Goal: Navigation & Orientation: Understand site structure

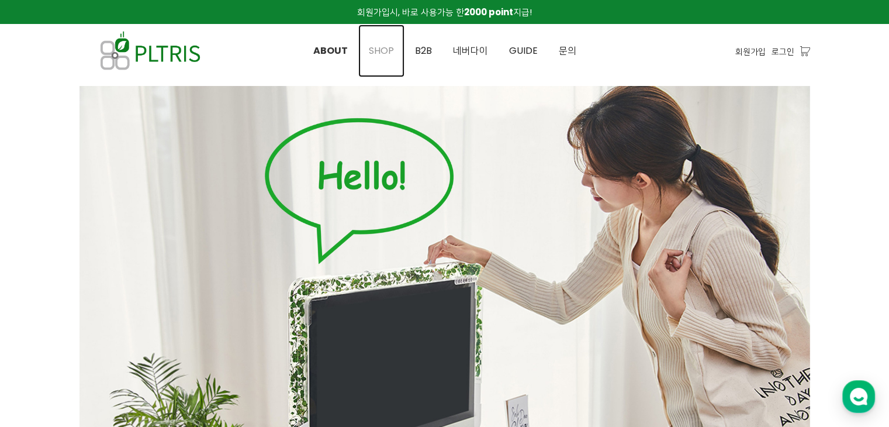
click at [381, 46] on span "SHOP" at bounding box center [381, 50] width 25 height 13
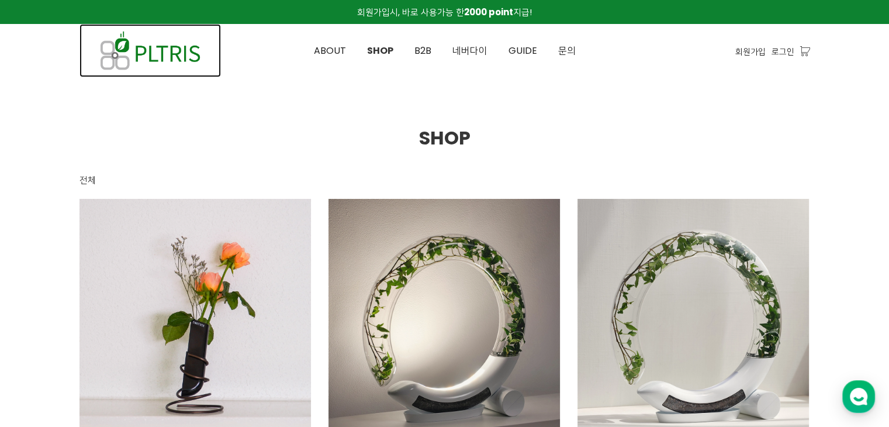
click at [141, 57] on img at bounding box center [149, 50] width 141 height 53
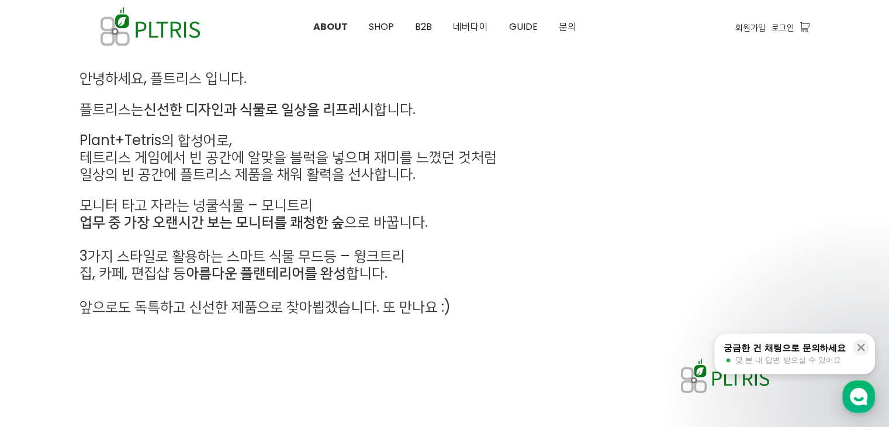
scroll to position [678, 0]
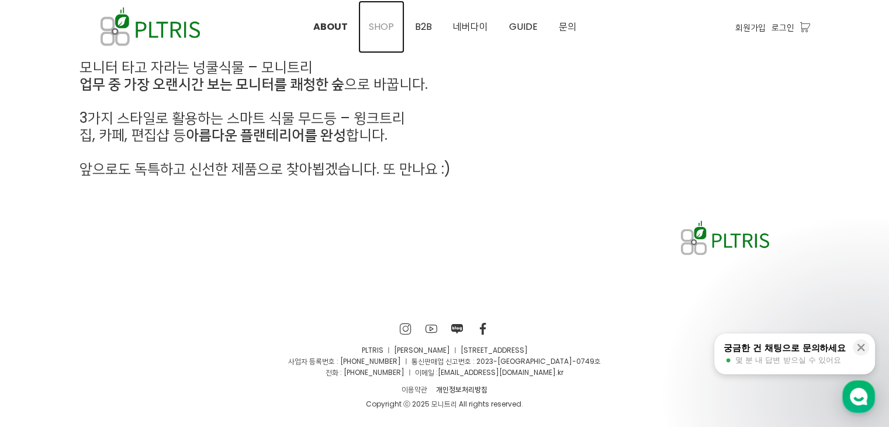
click at [381, 29] on span "SHOP" at bounding box center [381, 26] width 25 height 13
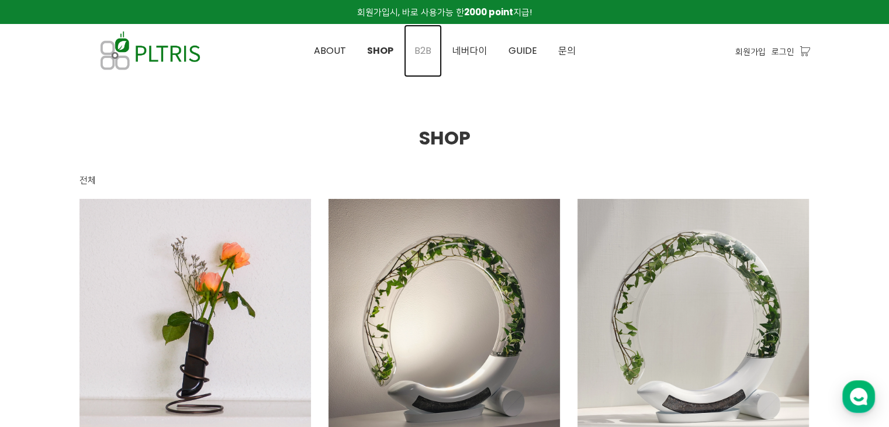
click at [422, 53] on span "B2B" at bounding box center [422, 50] width 17 height 13
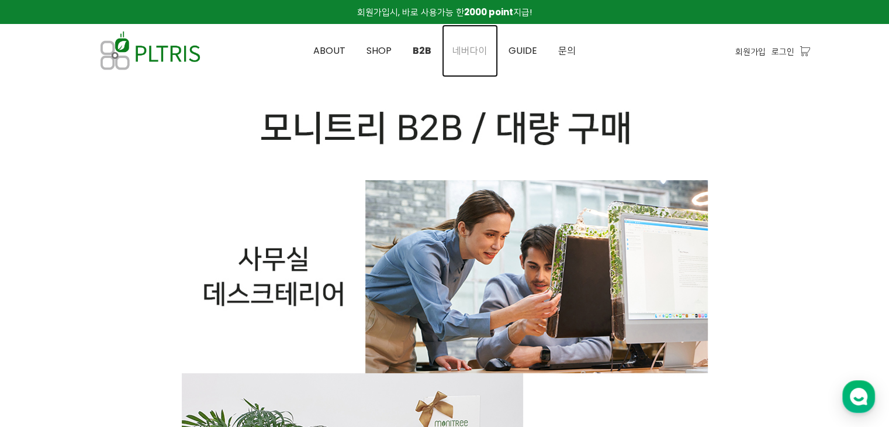
click at [471, 57] on link "네버다이" at bounding box center [470, 51] width 56 height 53
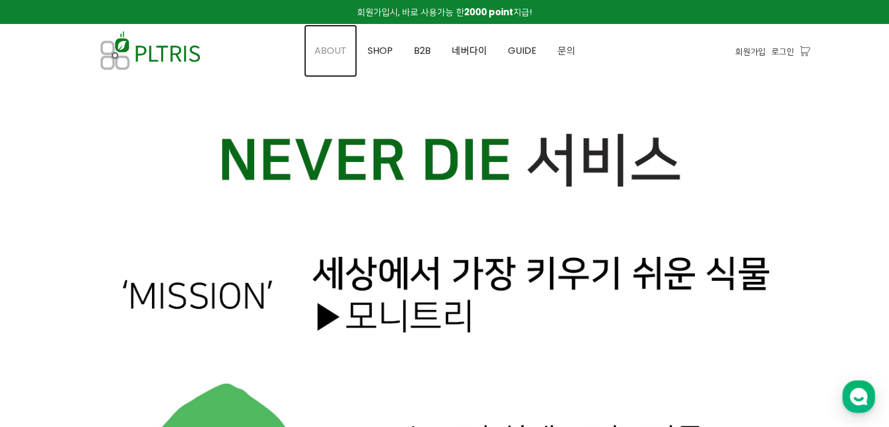
click at [333, 50] on span "ABOUT" at bounding box center [330, 50] width 32 height 13
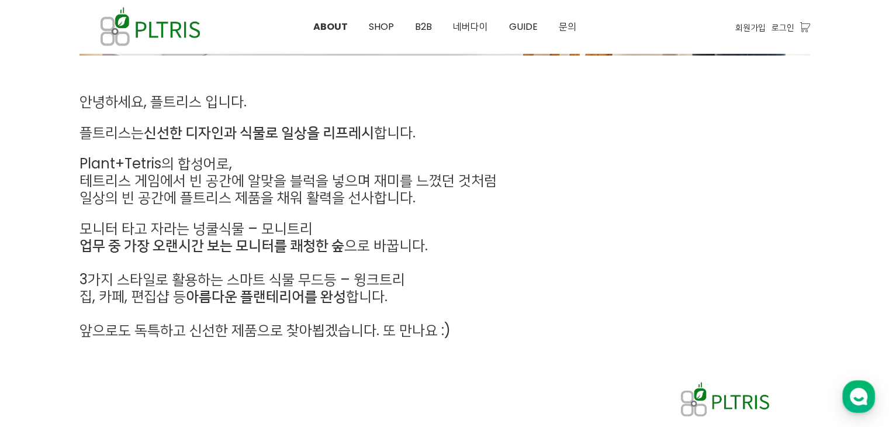
scroll to position [518, 0]
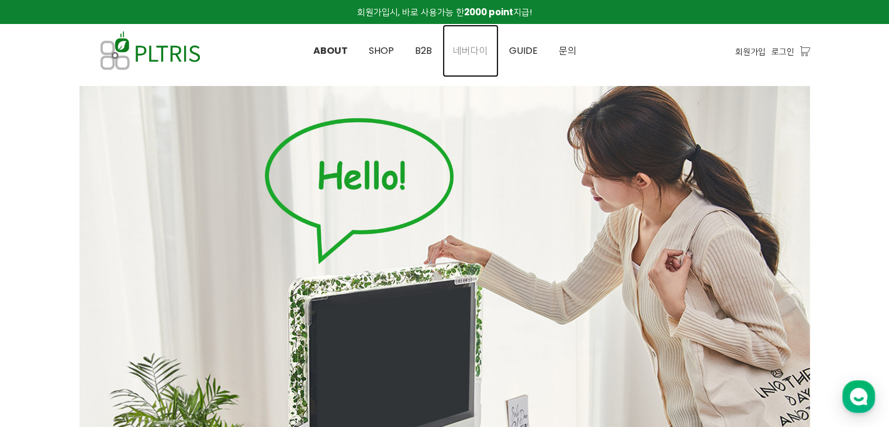
click at [472, 52] on span "네버다이" at bounding box center [470, 50] width 35 height 13
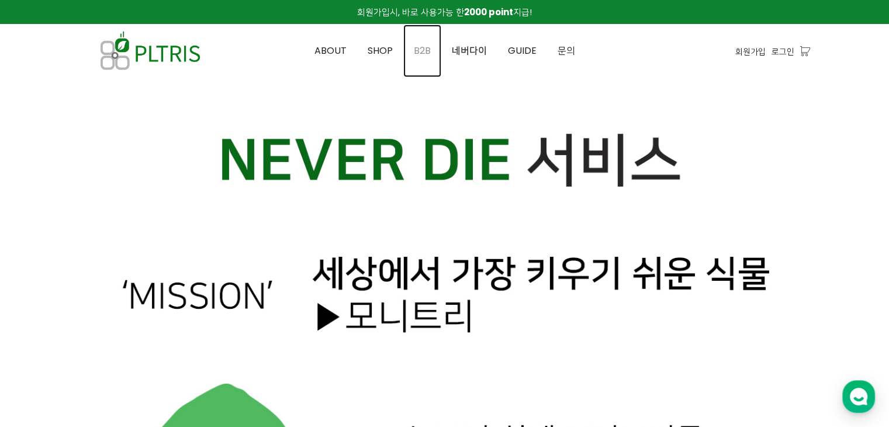
click at [420, 52] on span "B2B" at bounding box center [422, 50] width 17 height 13
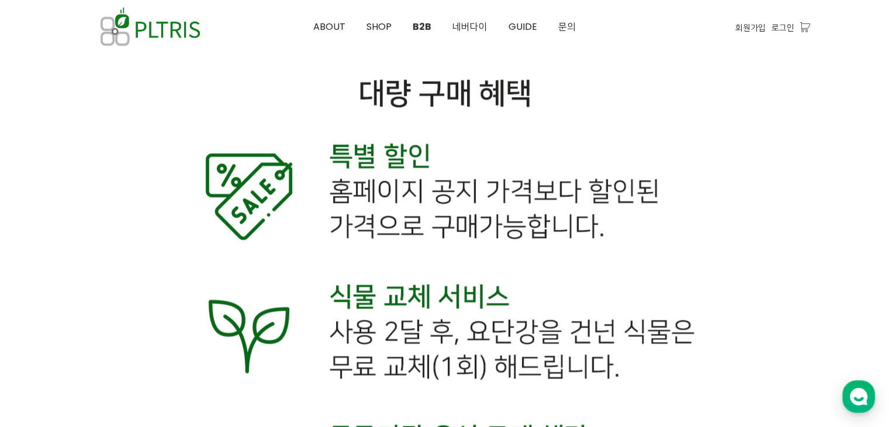
scroll to position [5811, 0]
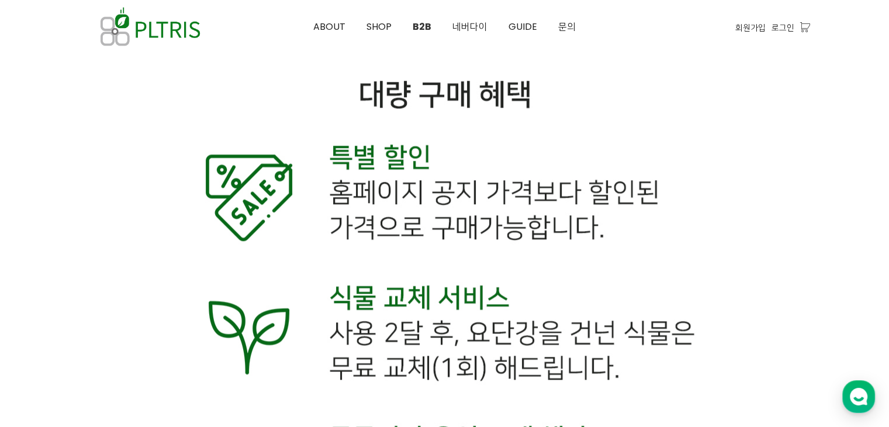
click at [438, 309] on img at bounding box center [445, 203] width 526 height 4181
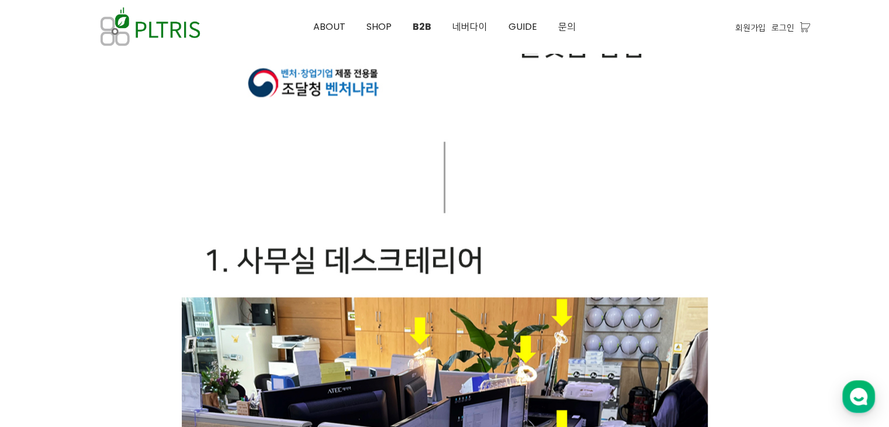
scroll to position [1382, 0]
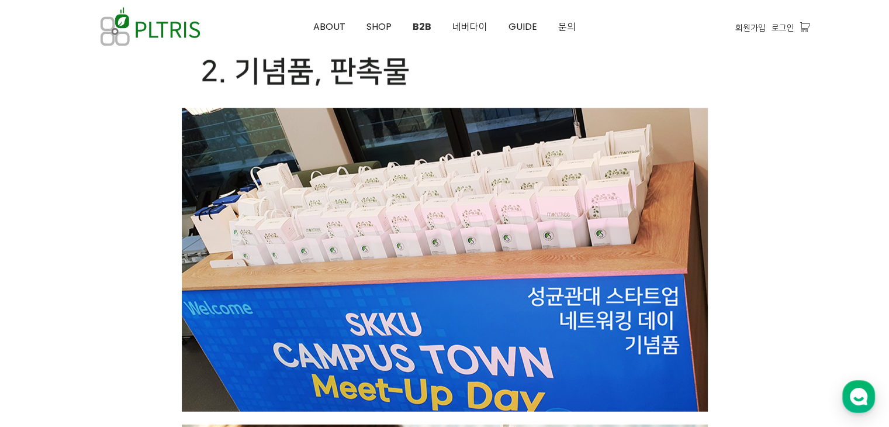
scroll to position [2767, 0]
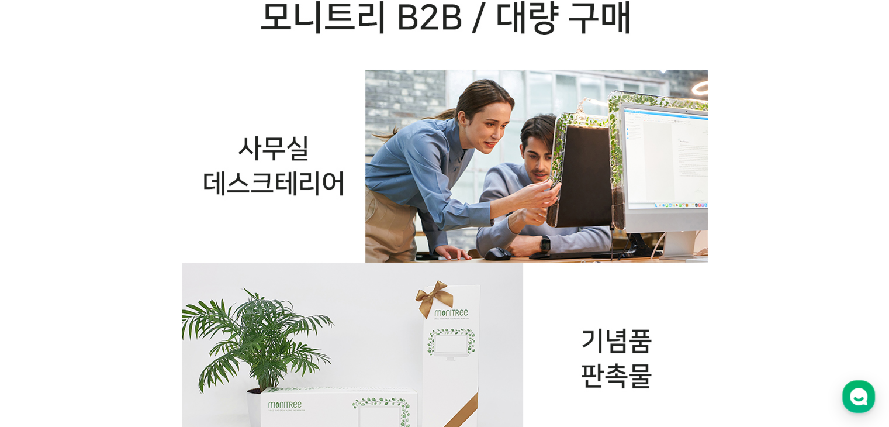
scroll to position [0, 0]
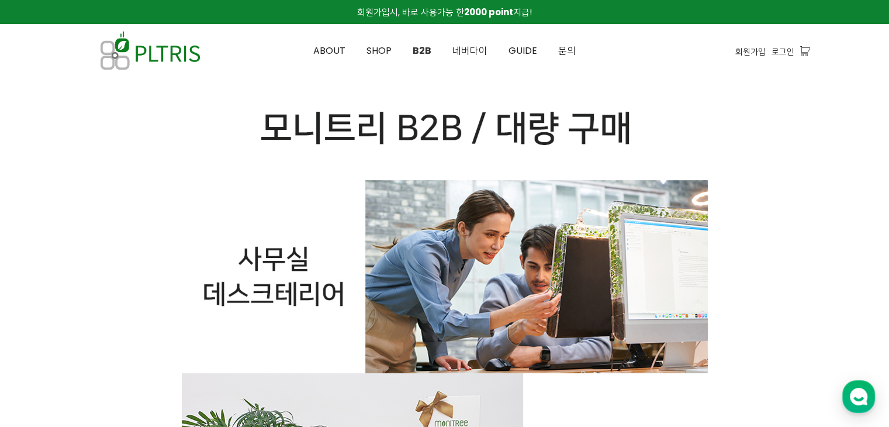
click at [479, 43] on link "네버다이" at bounding box center [470, 51] width 56 height 53
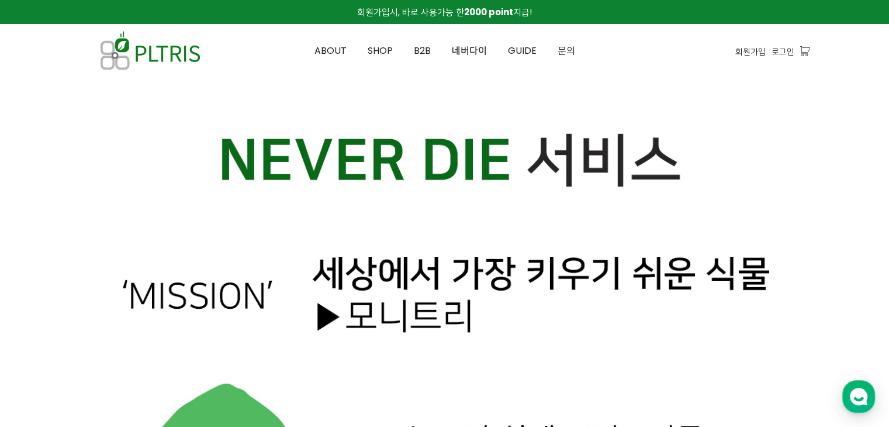
click at [462, 304] on div at bounding box center [444, 364] width 730 height 556
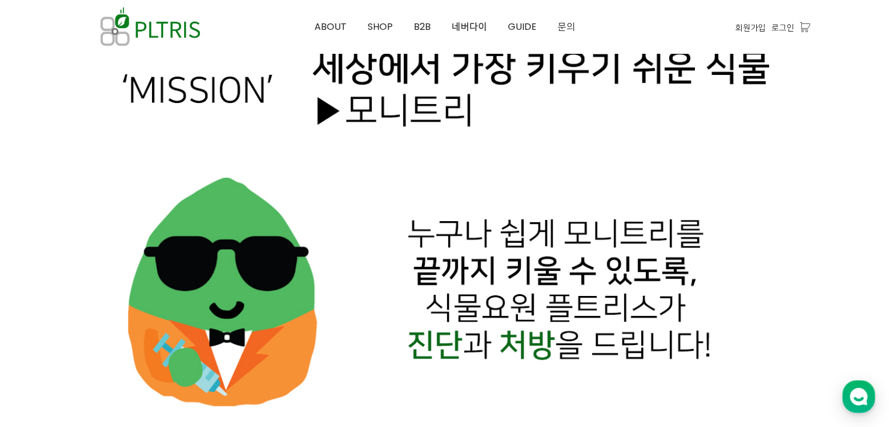
scroll to position [208, 0]
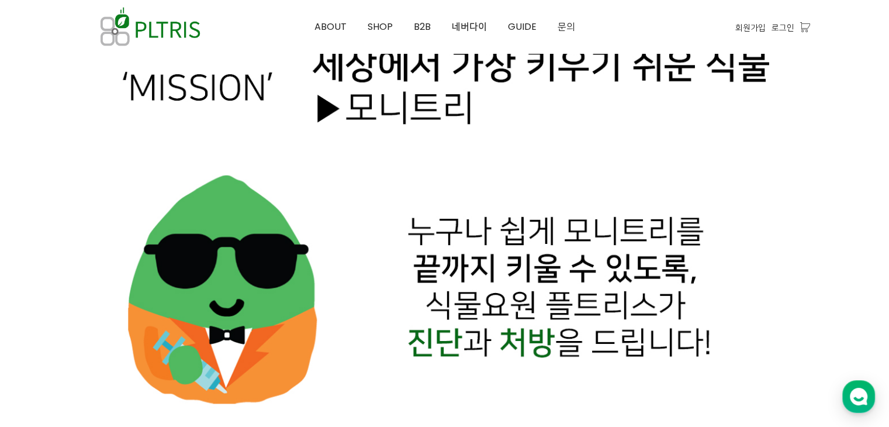
click at [359, 274] on div at bounding box center [444, 156] width 730 height 556
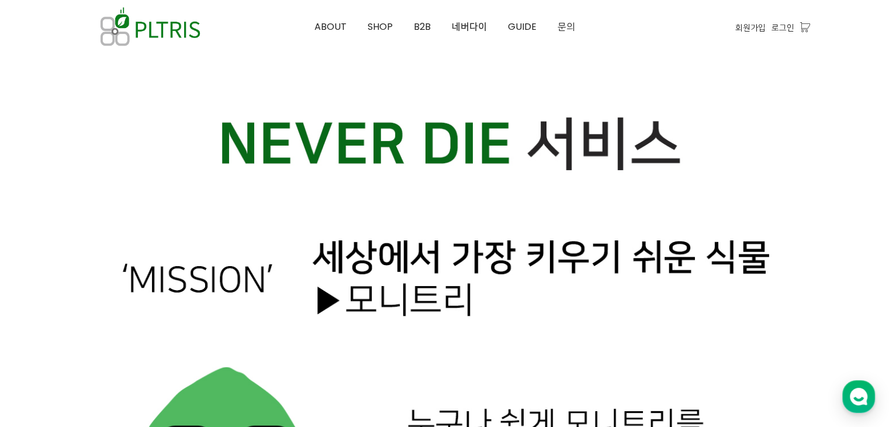
scroll to position [0, 0]
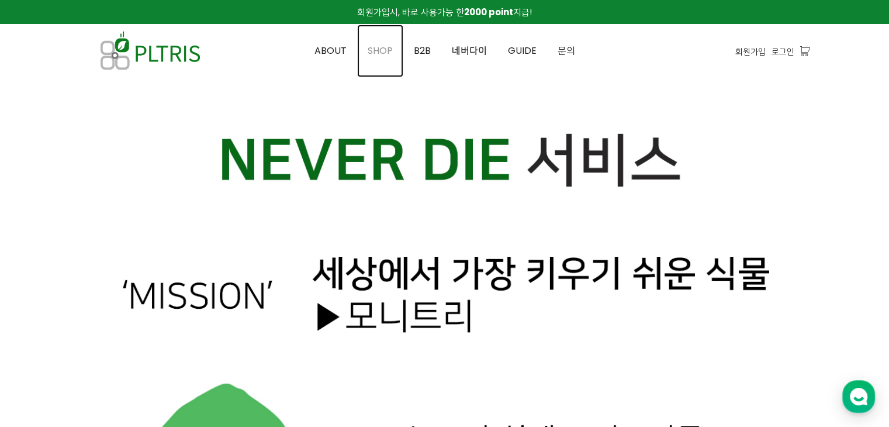
click at [383, 51] on span "SHOP" at bounding box center [380, 50] width 25 height 13
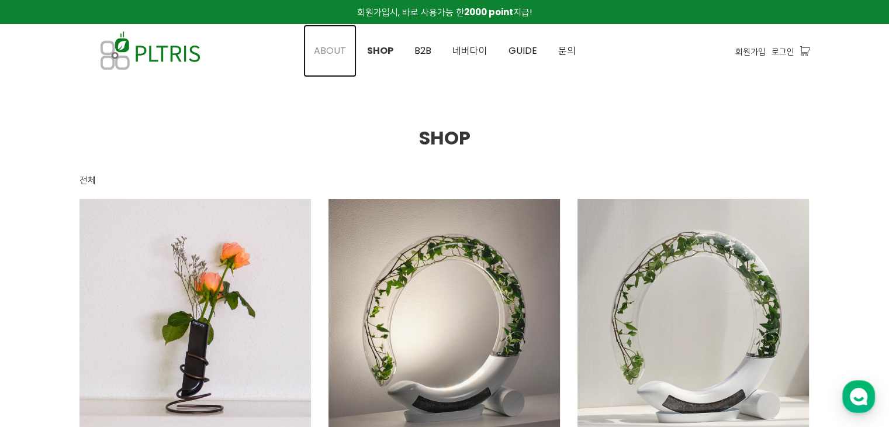
click at [325, 54] on span "ABOUT" at bounding box center [330, 50] width 32 height 13
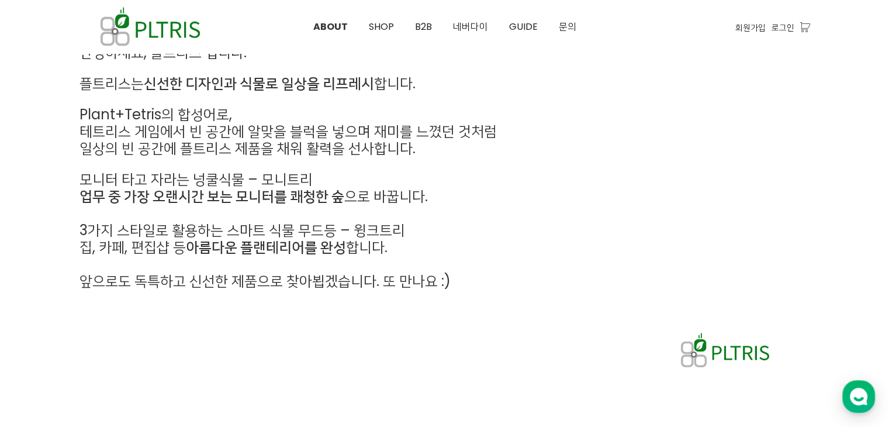
scroll to position [577, 0]
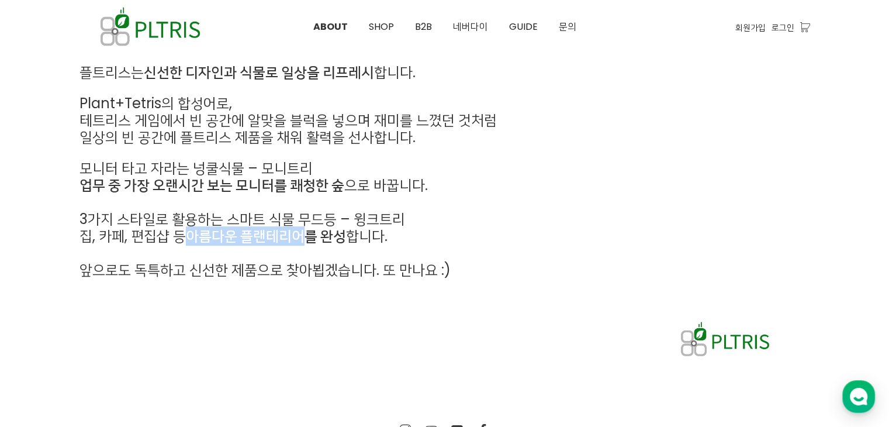
drag, startPoint x: 192, startPoint y: 244, endPoint x: 306, endPoint y: 246, distance: 114.0
click at [306, 245] on strong "아름다운 플랜테리어를 완성" at bounding box center [266, 235] width 160 height 19
drag, startPoint x: 306, startPoint y: 246, endPoint x: 243, endPoint y: 237, distance: 63.8
click at [243, 237] on strong "아름다운 플랜테리어를 완성" at bounding box center [266, 235] width 160 height 19
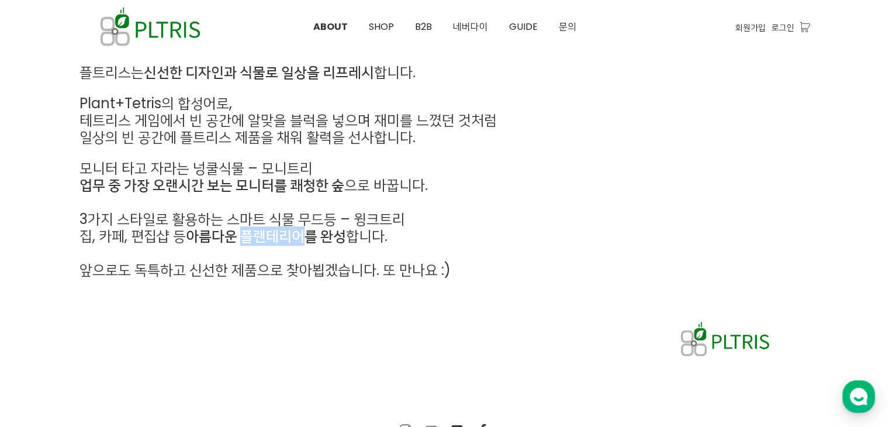
click at [243, 237] on strong "아름다운 플랜테리어를 완성" at bounding box center [266, 235] width 160 height 19
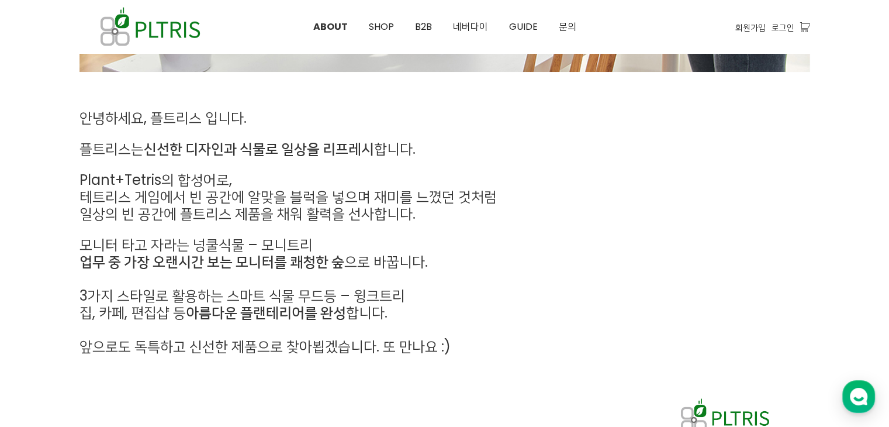
scroll to position [500, 0]
click at [422, 25] on span "B2B" at bounding box center [423, 26] width 17 height 13
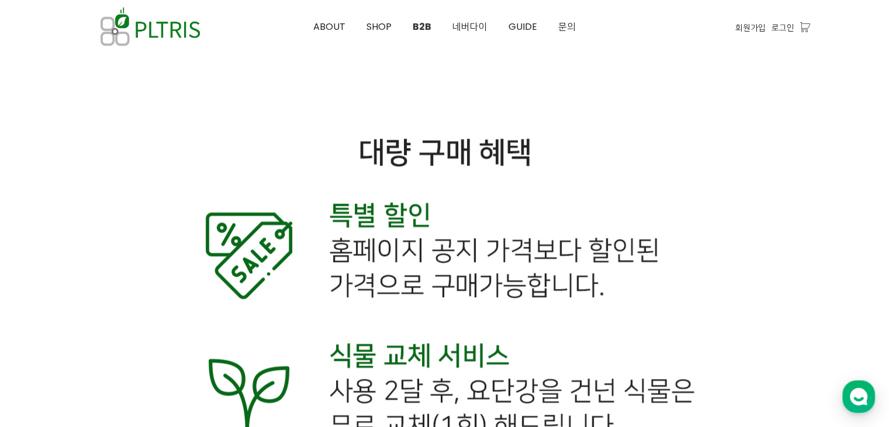
scroll to position [5754, 0]
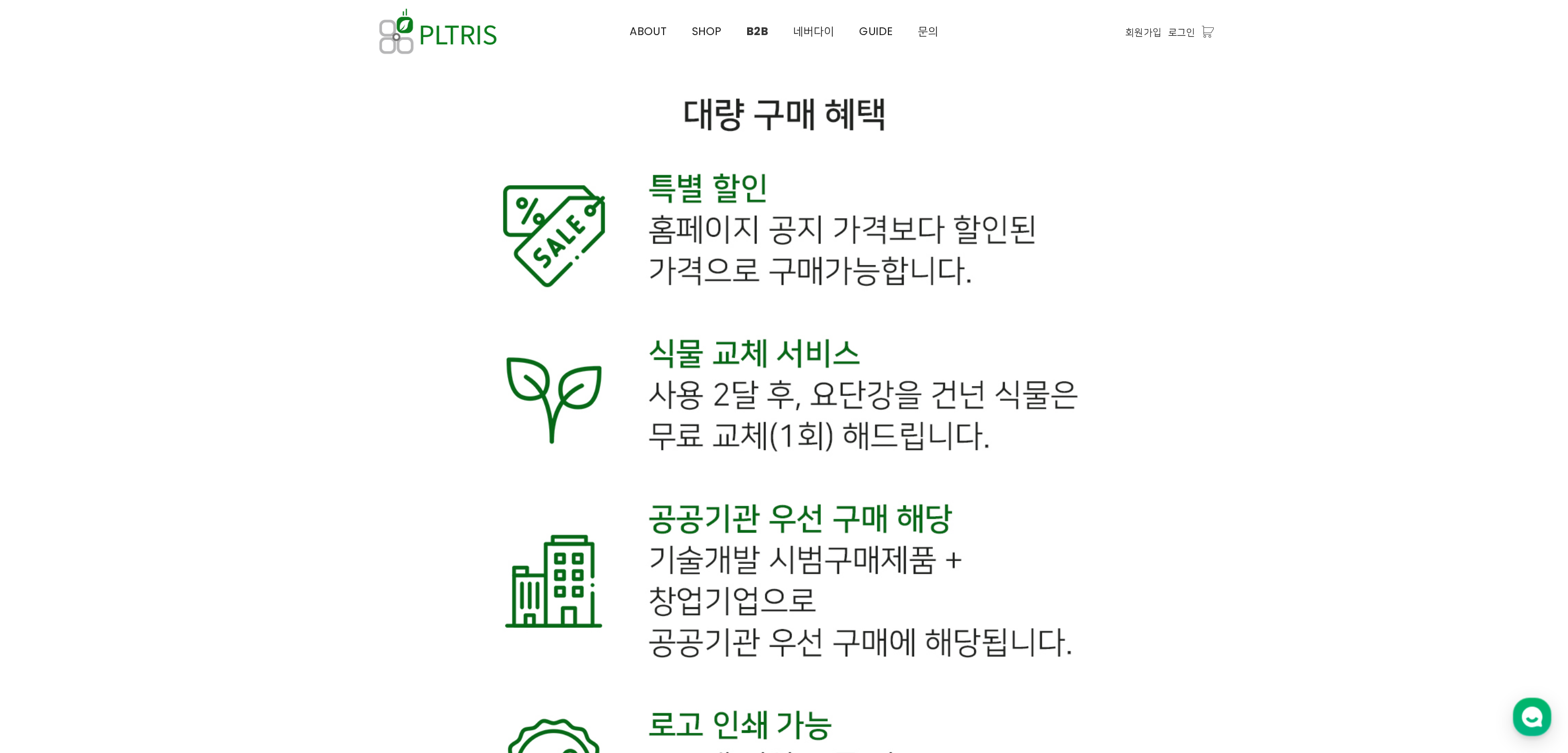
scroll to position [5105, 0]
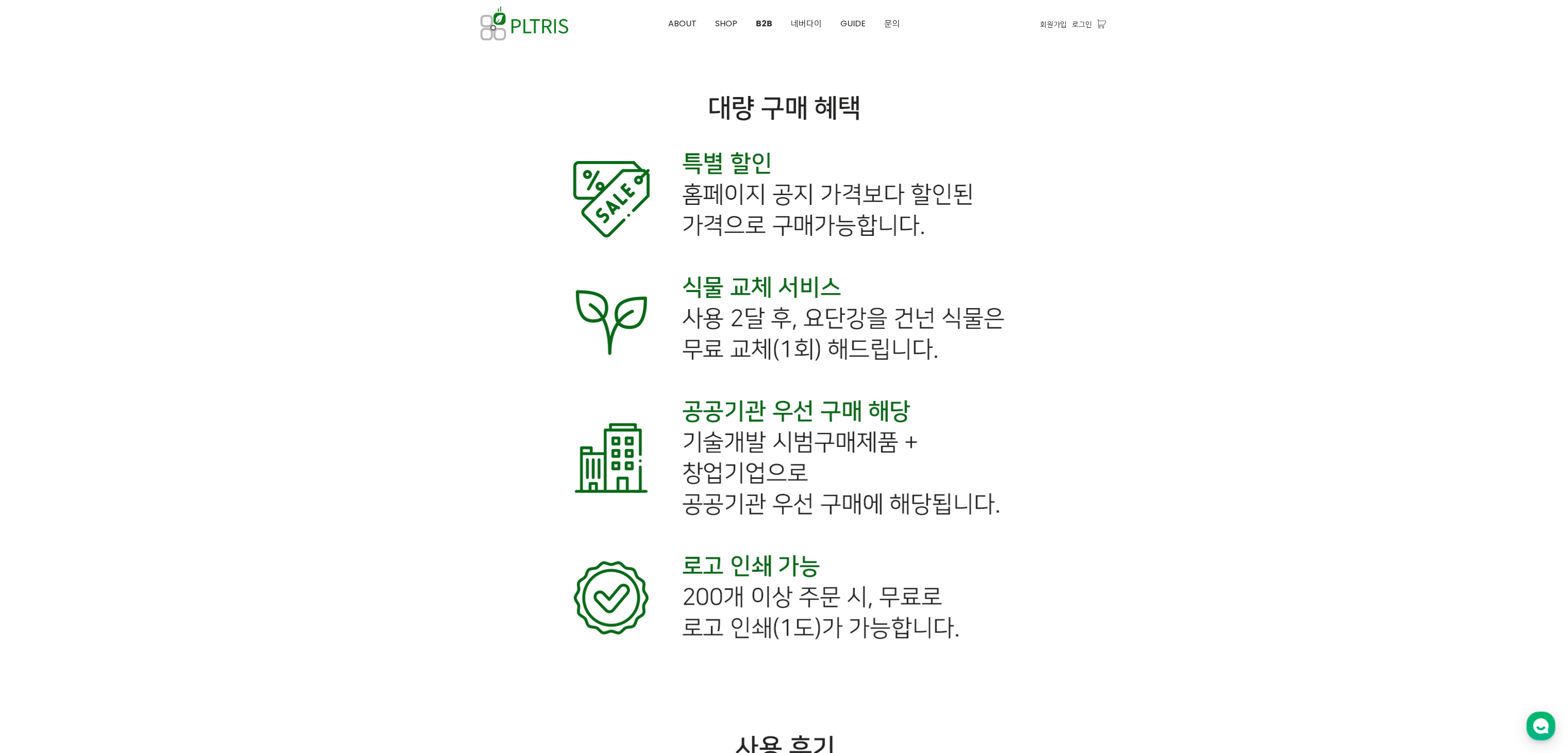
drag, startPoint x: 787, startPoint y: 0, endPoint x: 1072, endPoint y: 446, distance: 529.3
click at [784, 376] on div at bounding box center [784, 204] width 644 height 3691
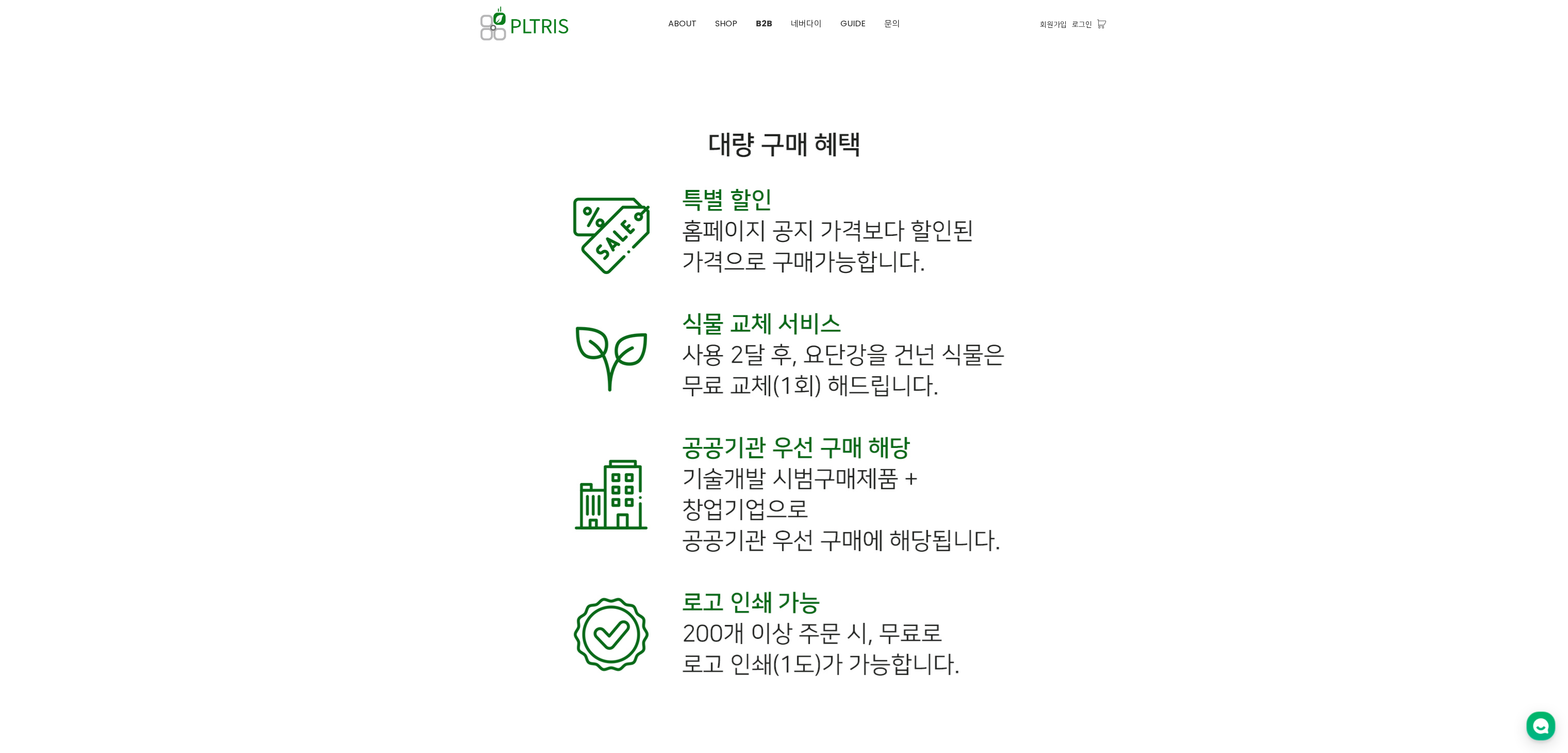
scroll to position [5071, 0]
click at [666, 16] on link "ABOUT" at bounding box center [682, 24] width 47 height 47
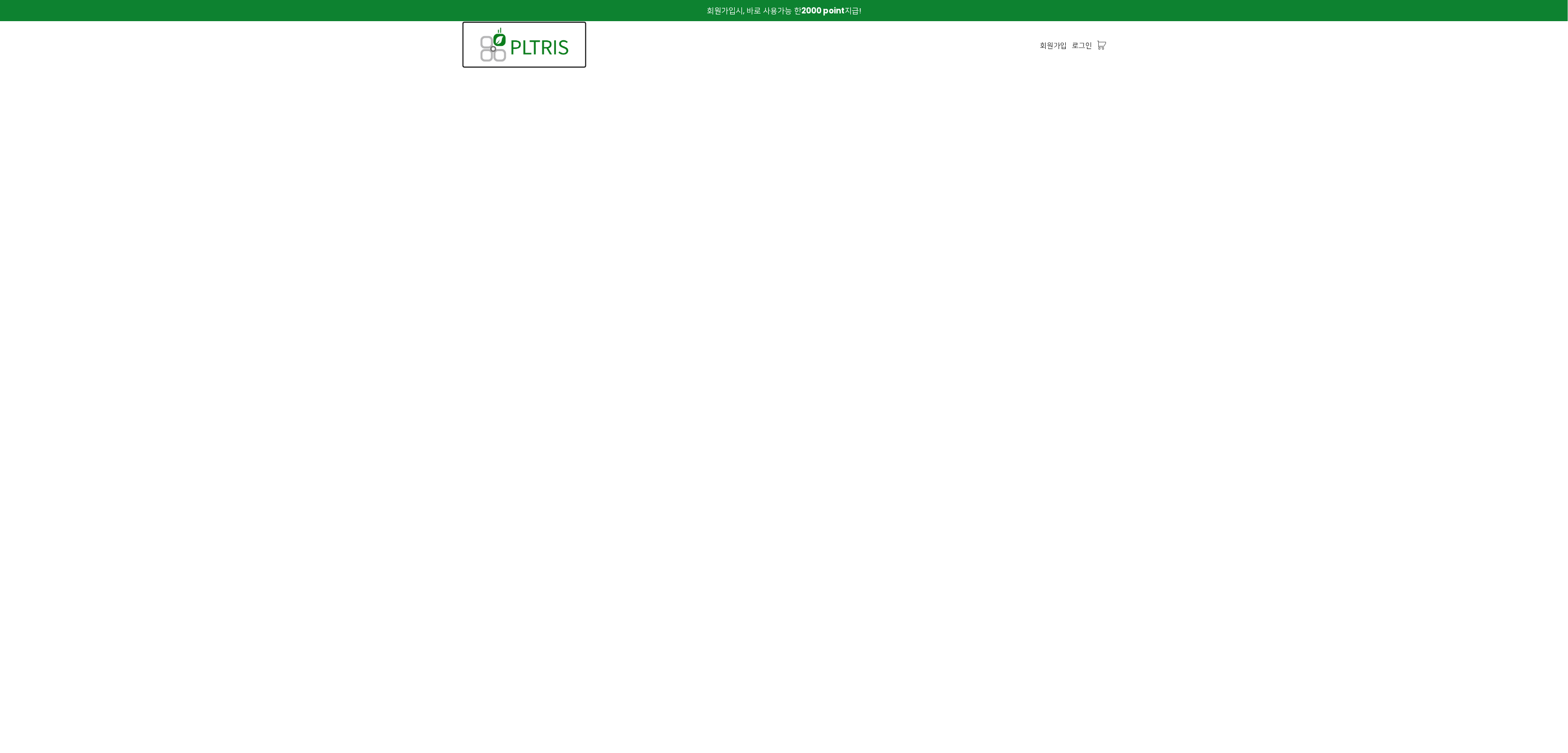
click at [551, 40] on img at bounding box center [524, 44] width 124 height 47
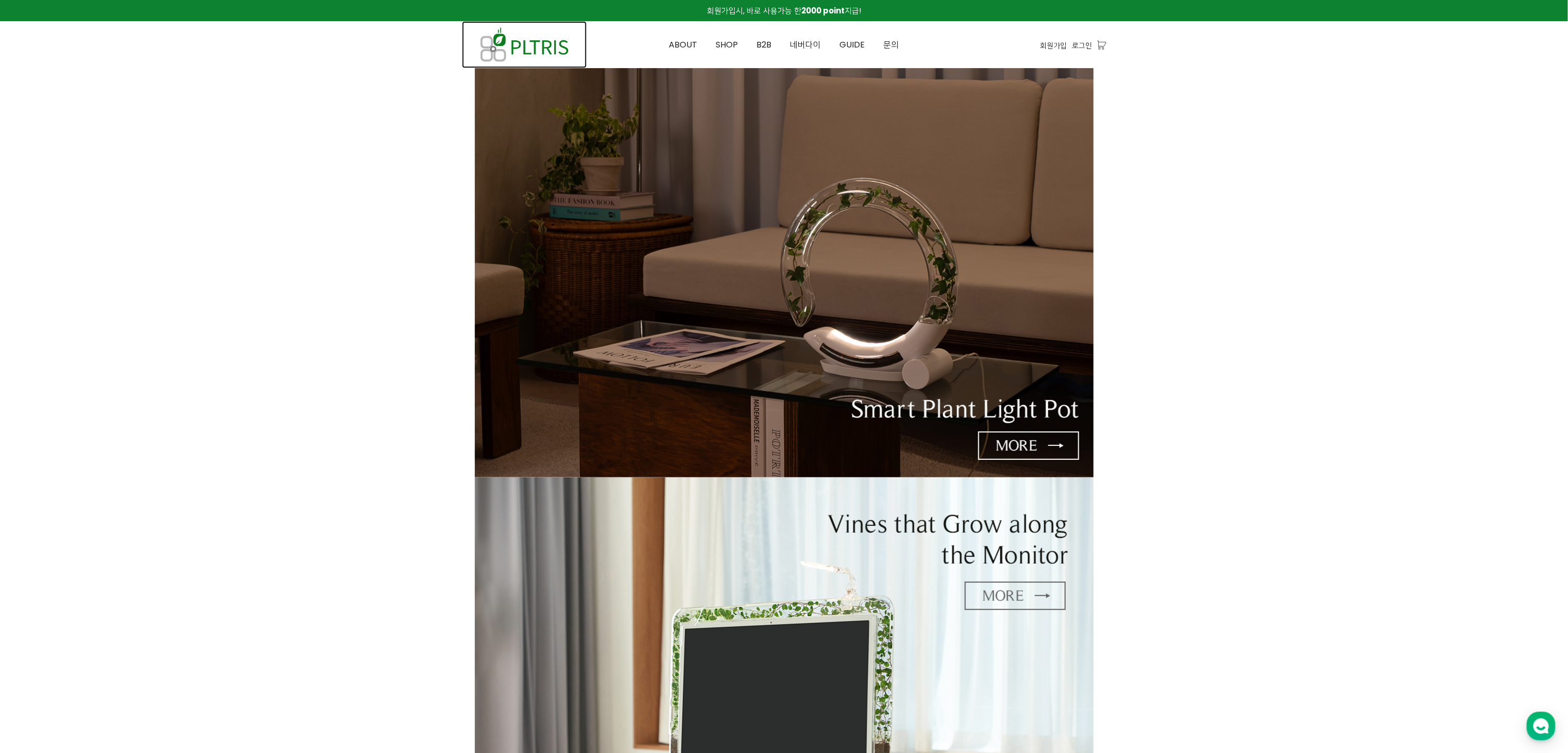
click at [512, 47] on img at bounding box center [524, 44] width 124 height 47
click at [810, 44] on span "네버다이" at bounding box center [806, 44] width 31 height 11
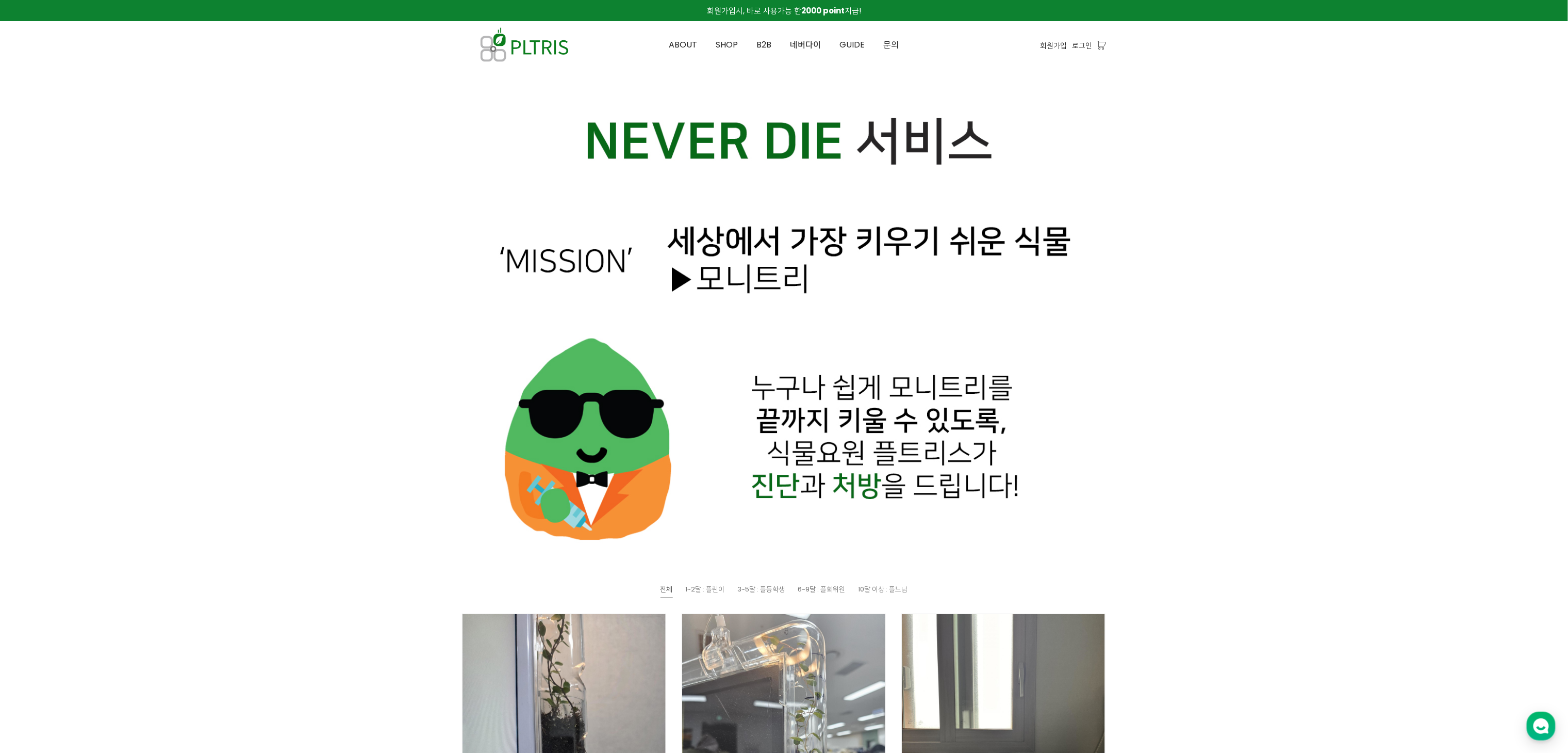
click at [1084, 362] on div at bounding box center [784, 321] width 644 height 491
drag, startPoint x: 1499, startPoint y: 1, endPoint x: 1198, endPoint y: 427, distance: 521.6
